Goal: Task Accomplishment & Management: Use online tool/utility

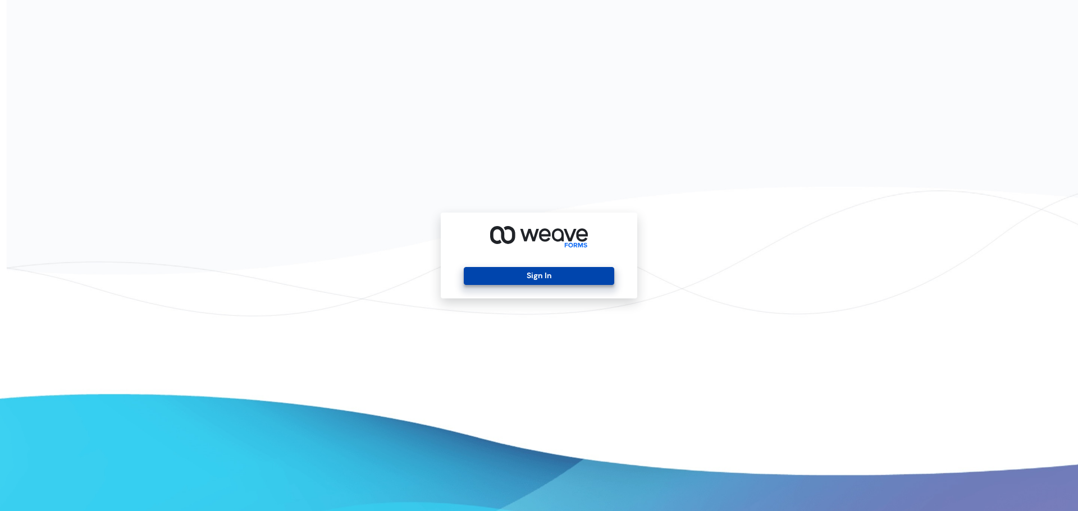
click at [525, 275] on button "Sign In" at bounding box center [539, 276] width 150 height 18
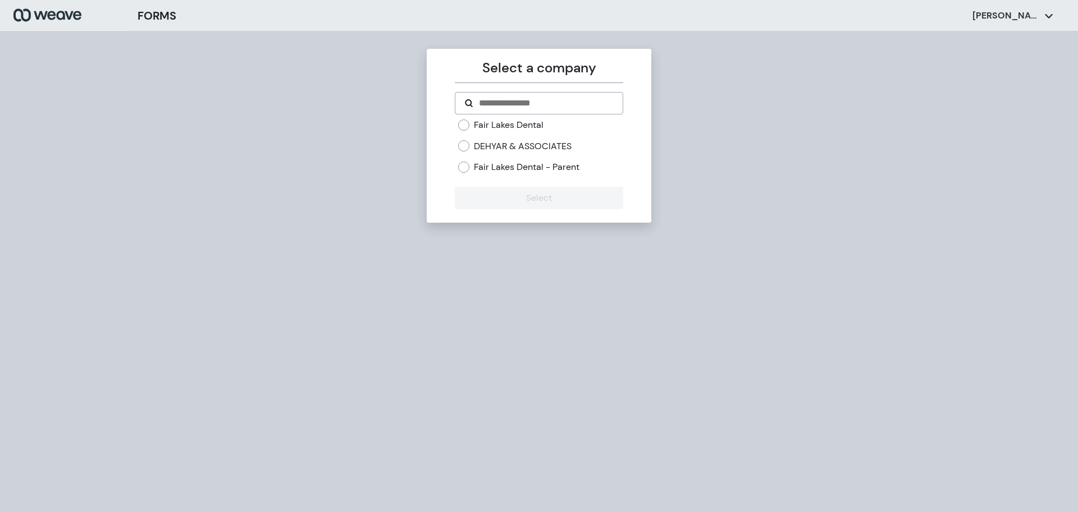
click at [522, 126] on label "Fair Lakes Dental" at bounding box center [509, 125] width 70 height 12
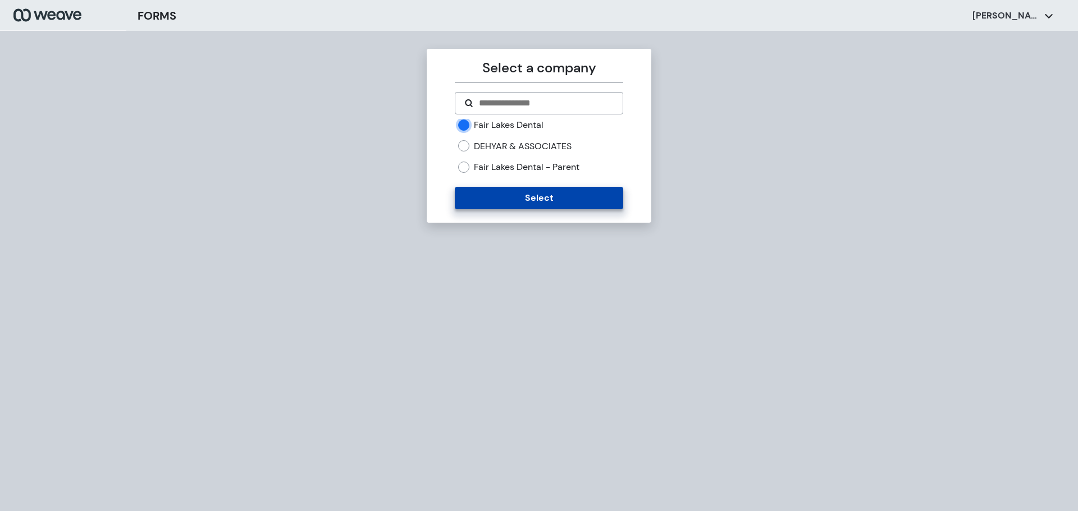
click at [525, 191] on button "Select" at bounding box center [539, 198] width 168 height 22
